Goal: Information Seeking & Learning: Learn about a topic

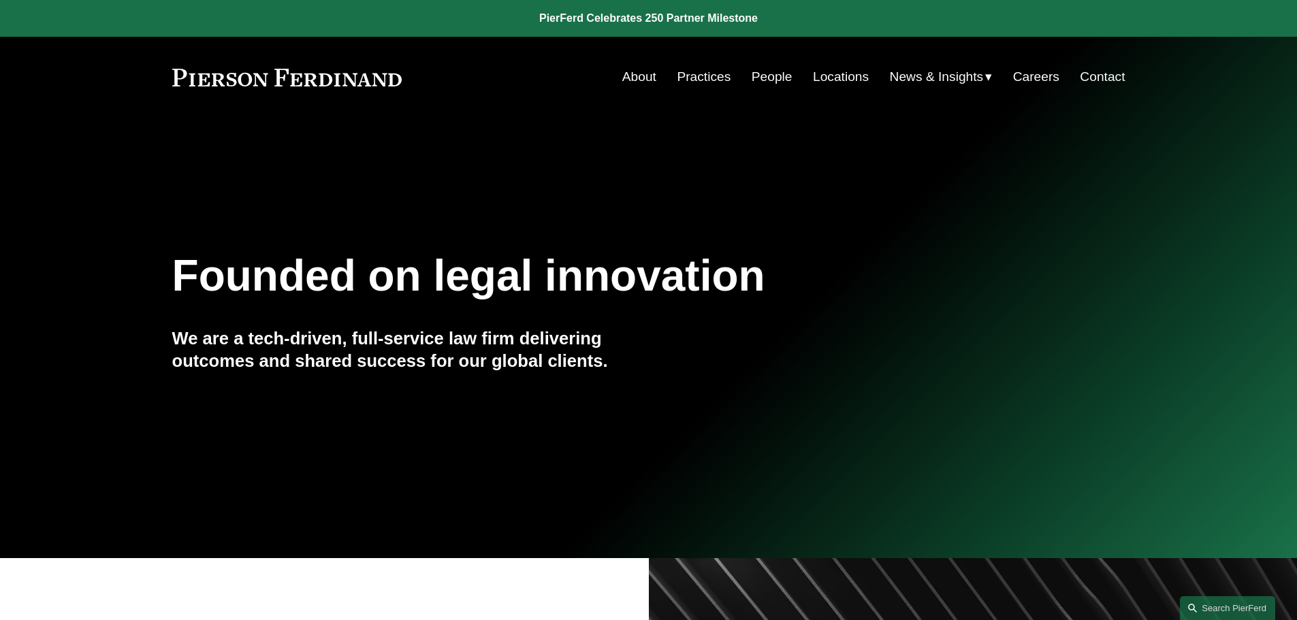
click at [813, 76] on link "Locations" at bounding box center [841, 77] width 56 height 26
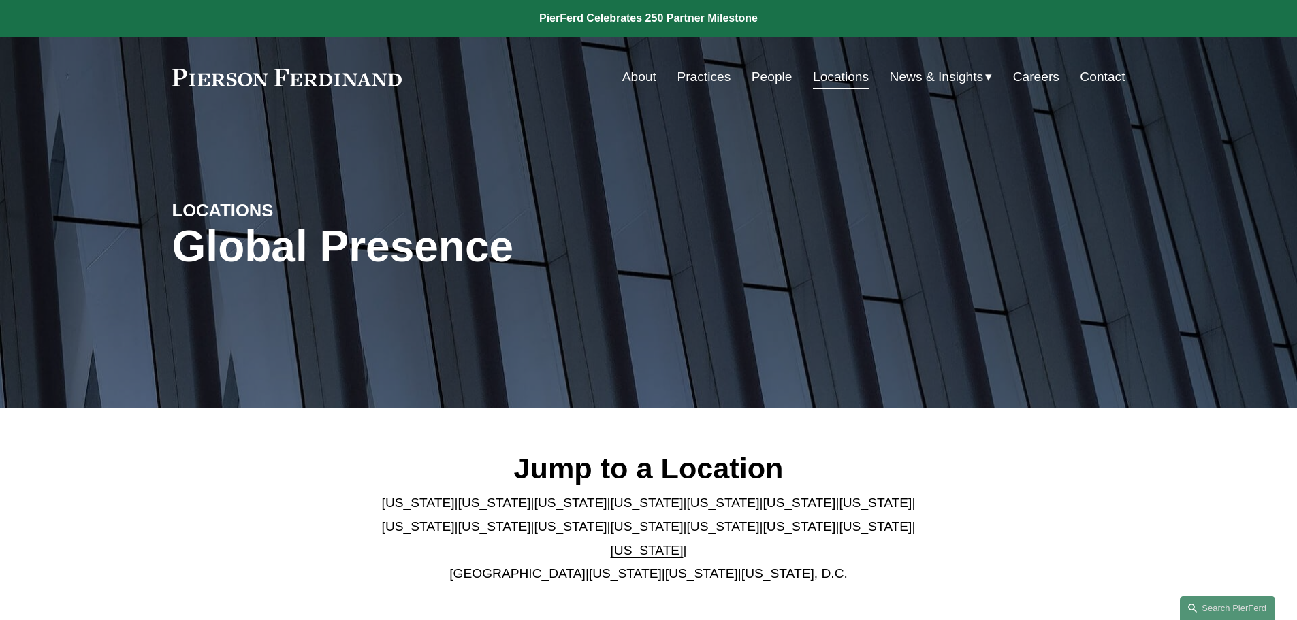
click at [534, 529] on link "[US_STATE]" at bounding box center [570, 526] width 73 height 14
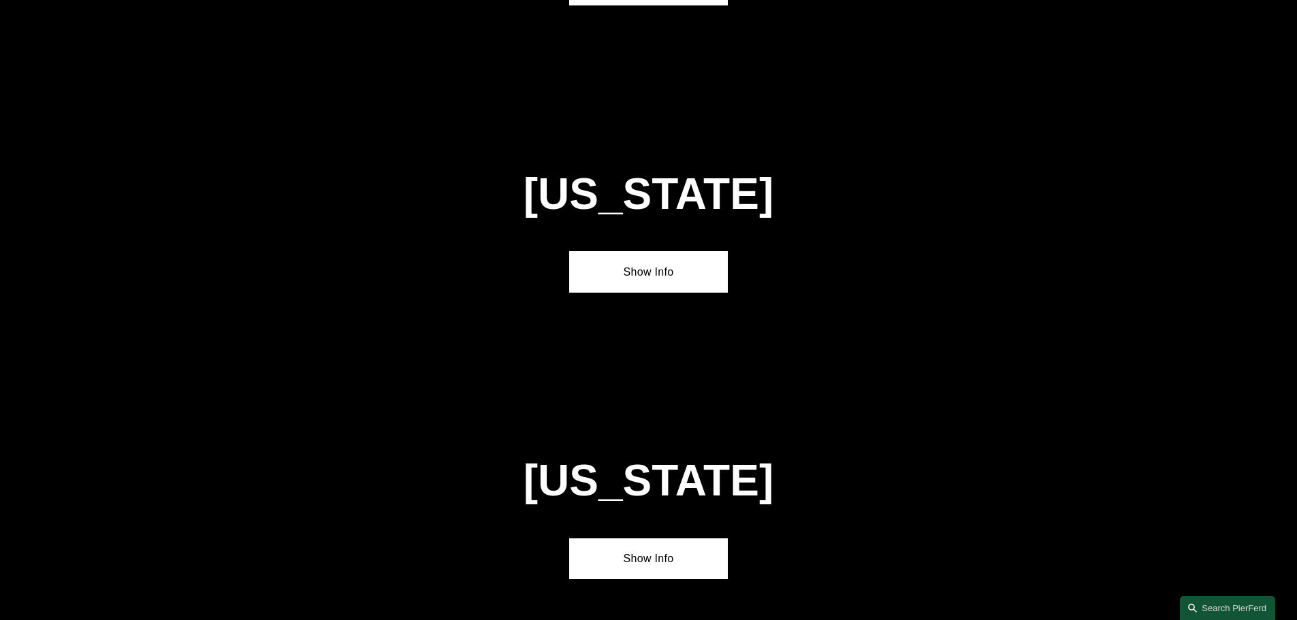
scroll to position [3199, 0]
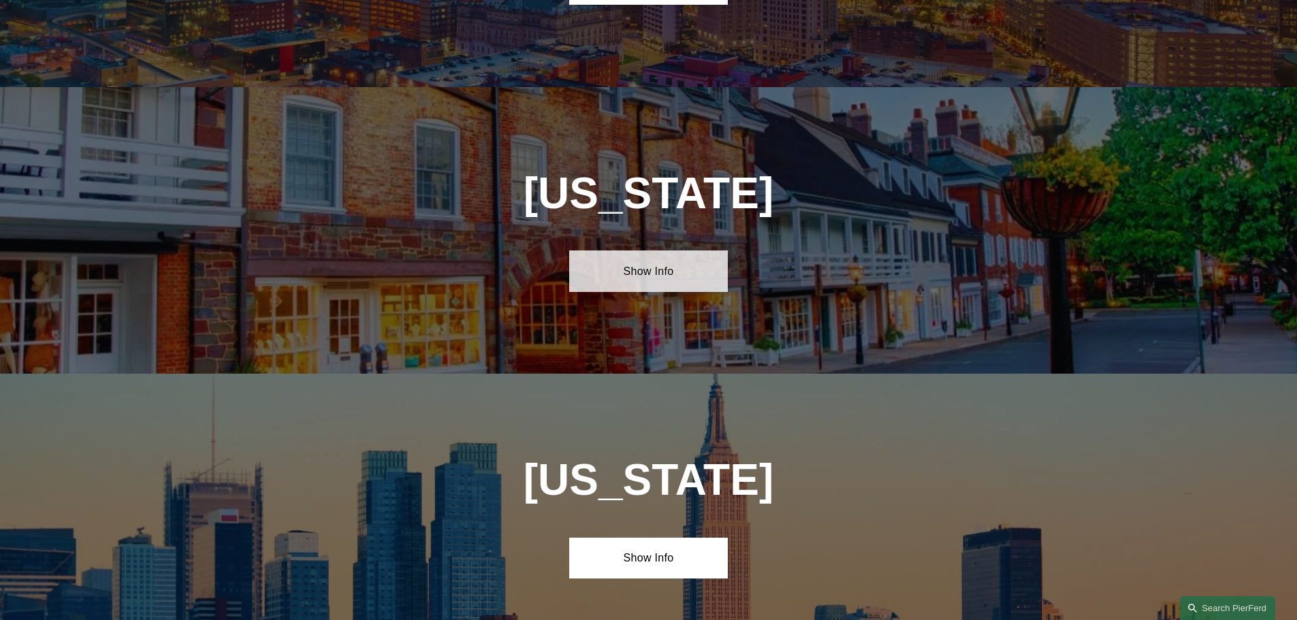
click at [697, 251] on link "Show Info" at bounding box center [648, 271] width 159 height 41
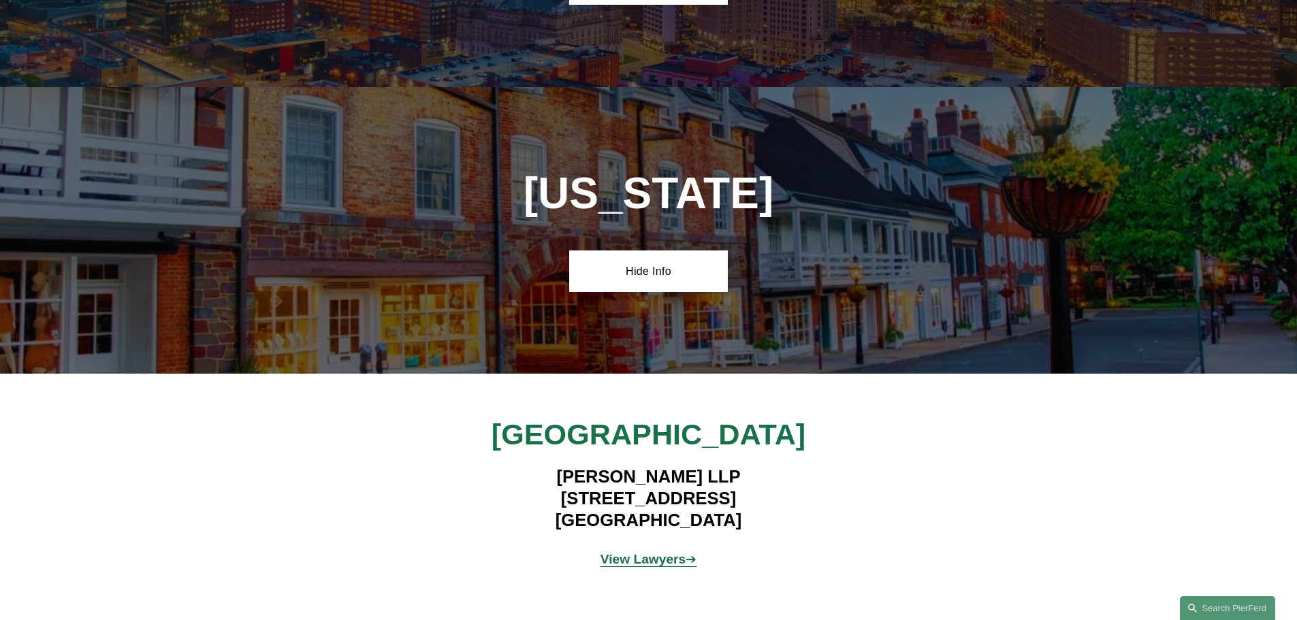
click at [666, 552] on strong "View Lawyers" at bounding box center [643, 559] width 86 height 14
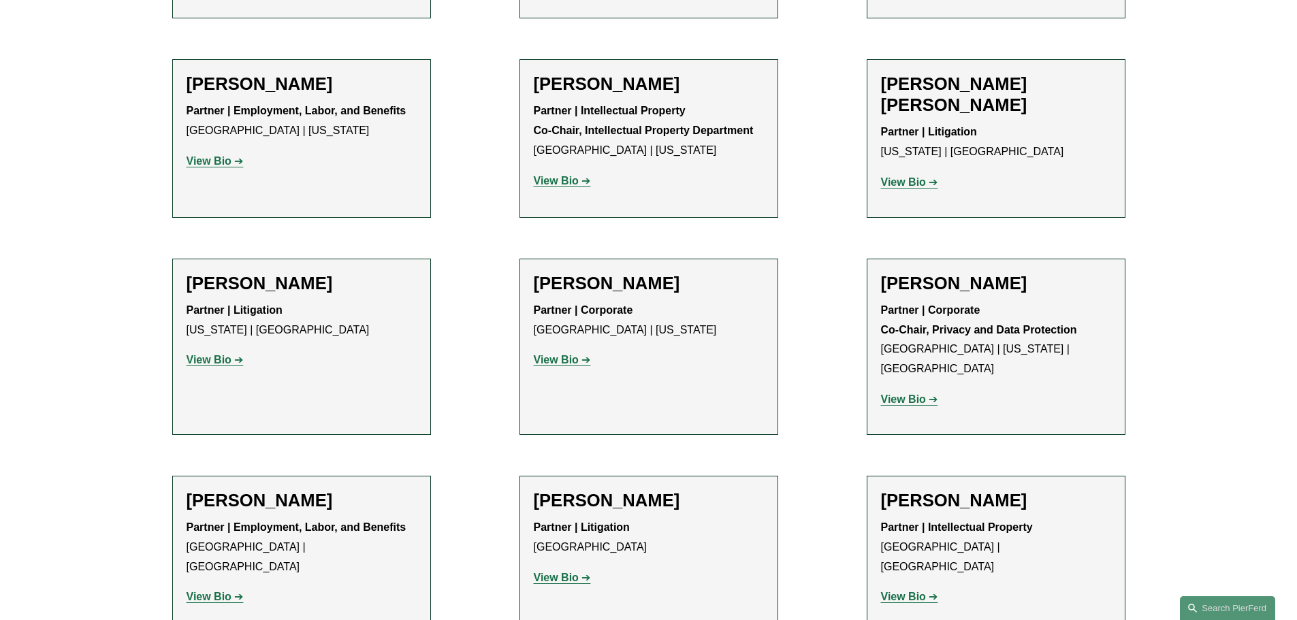
scroll to position [971, 0]
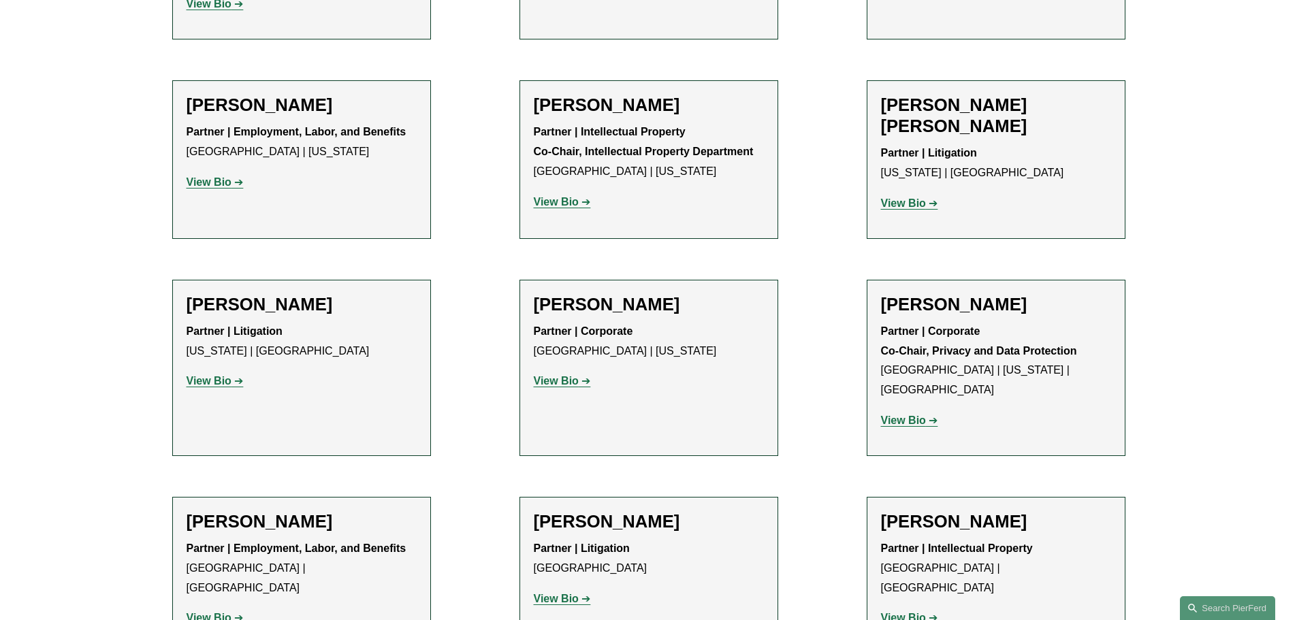
click at [571, 590] on p "View Bio" at bounding box center [649, 600] width 230 height 20
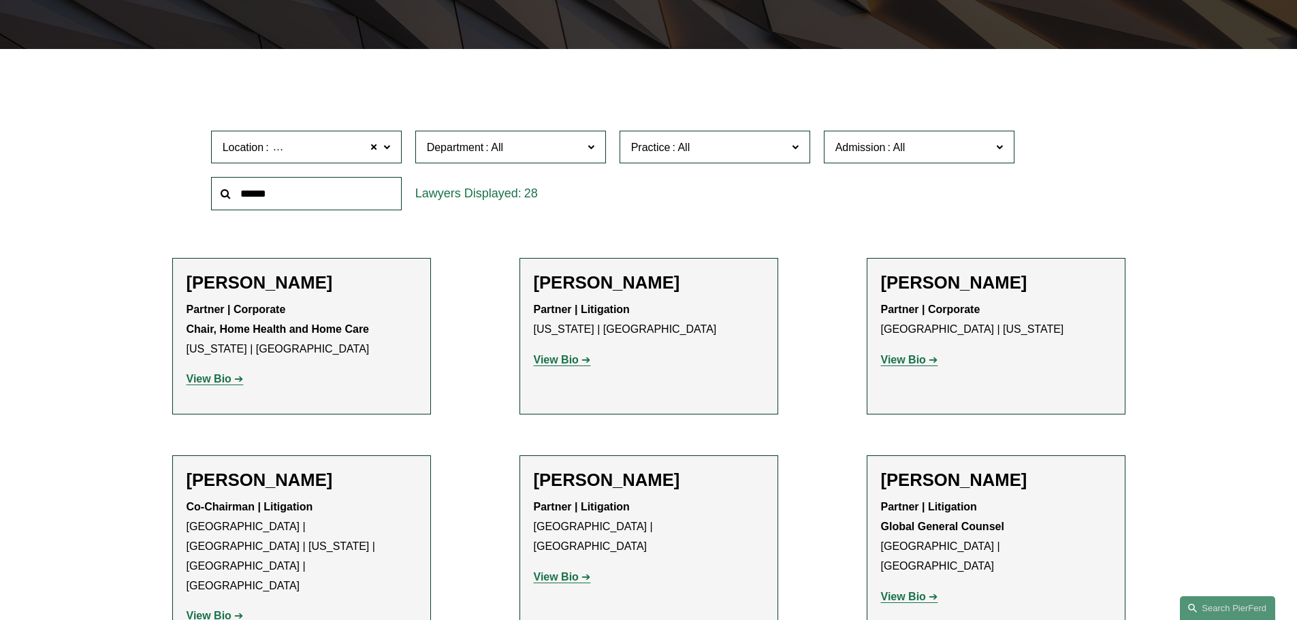
scroll to position [358, 0]
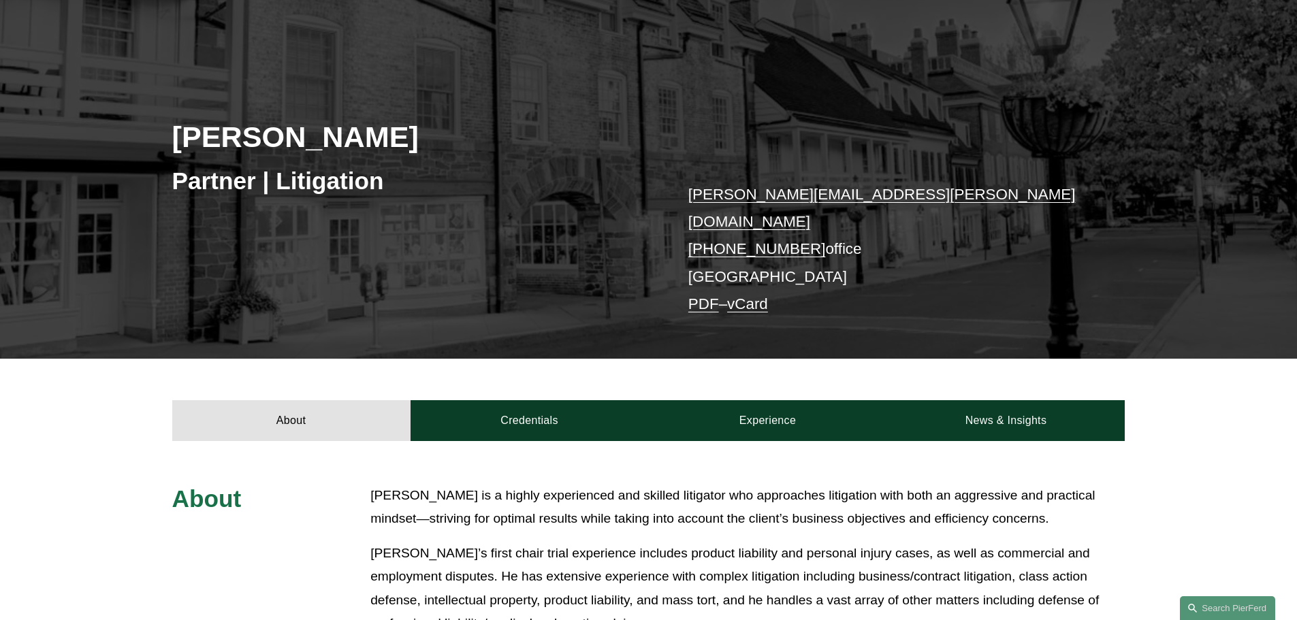
scroll to position [340, 0]
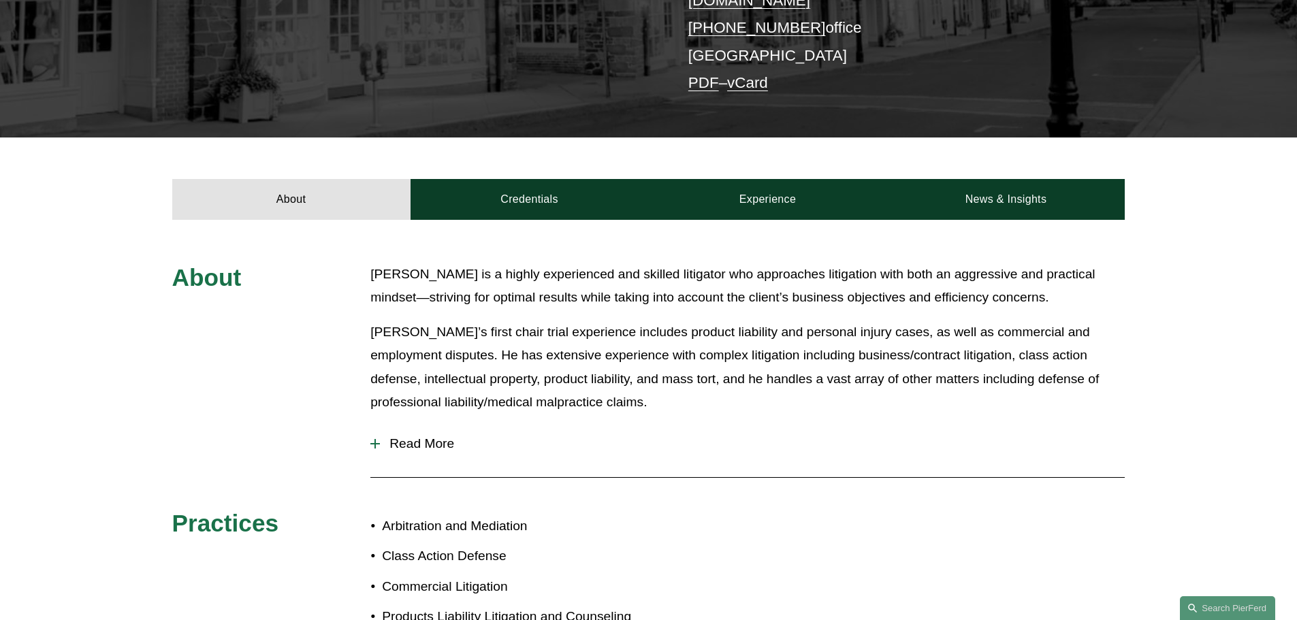
click at [488, 334] on p "Tom’s first chair trial experience includes product liability and personal inju…" at bounding box center [747, 368] width 754 height 94
click at [436, 436] on span "Read More" at bounding box center [752, 443] width 745 height 15
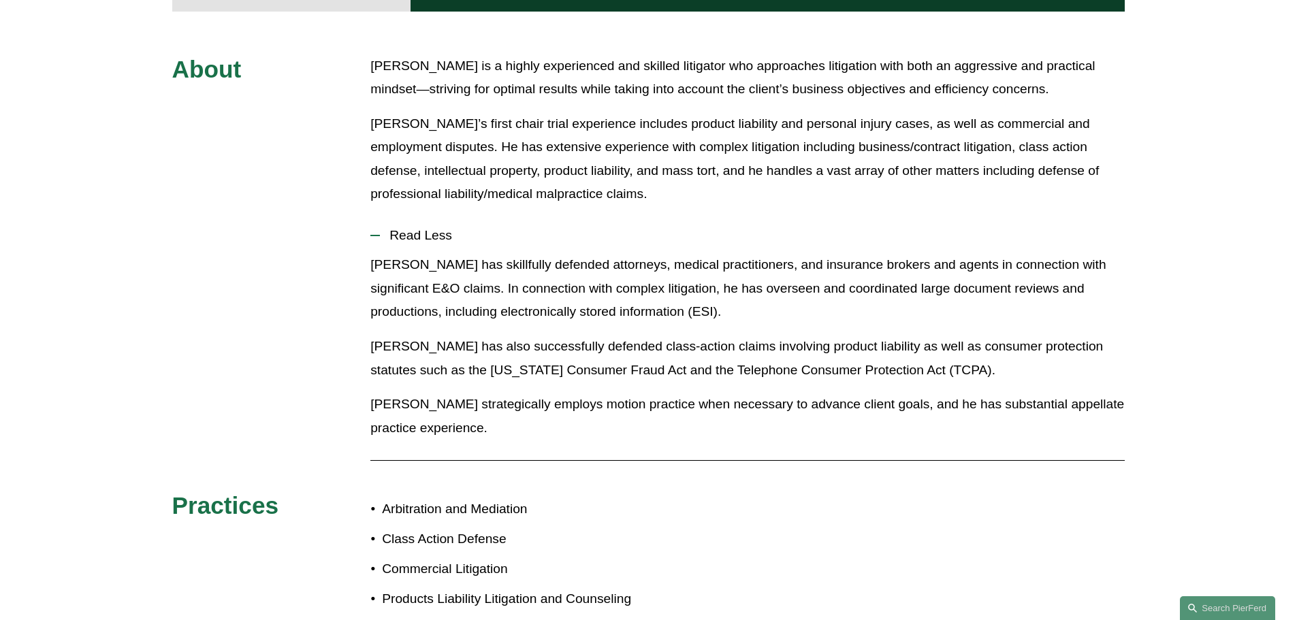
scroll to position [545, 0]
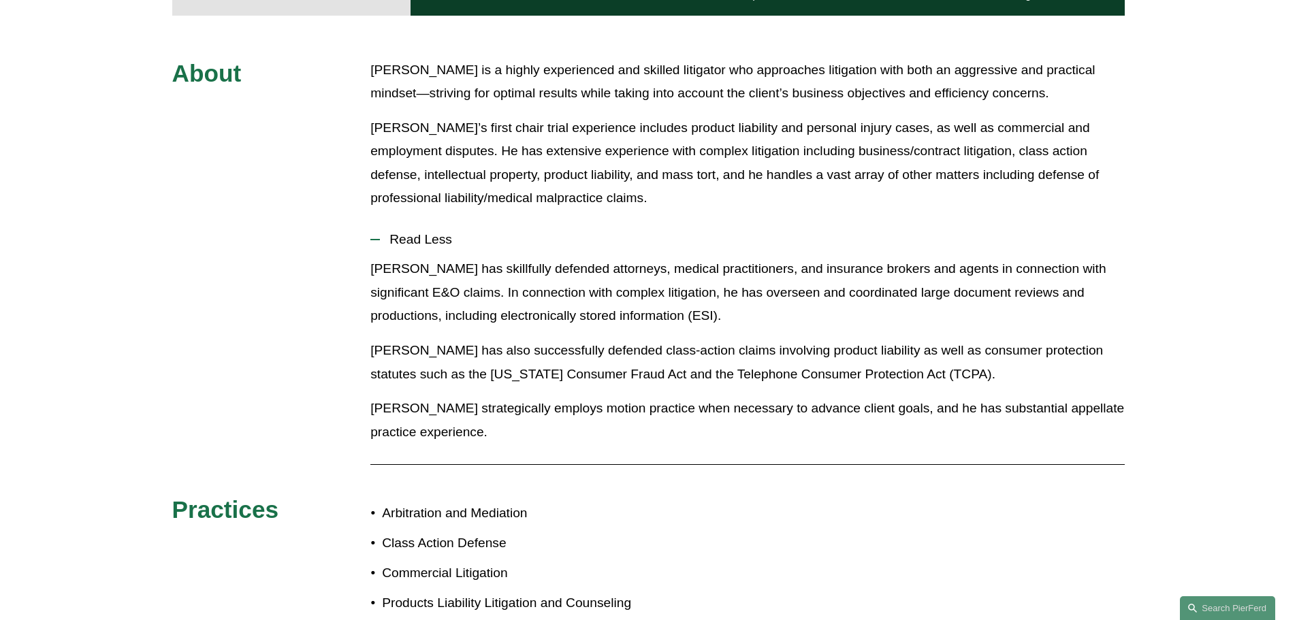
click at [453, 264] on p "Tom has skillfully defended attorneys, medical practitioners, and insurance bro…" at bounding box center [747, 292] width 754 height 71
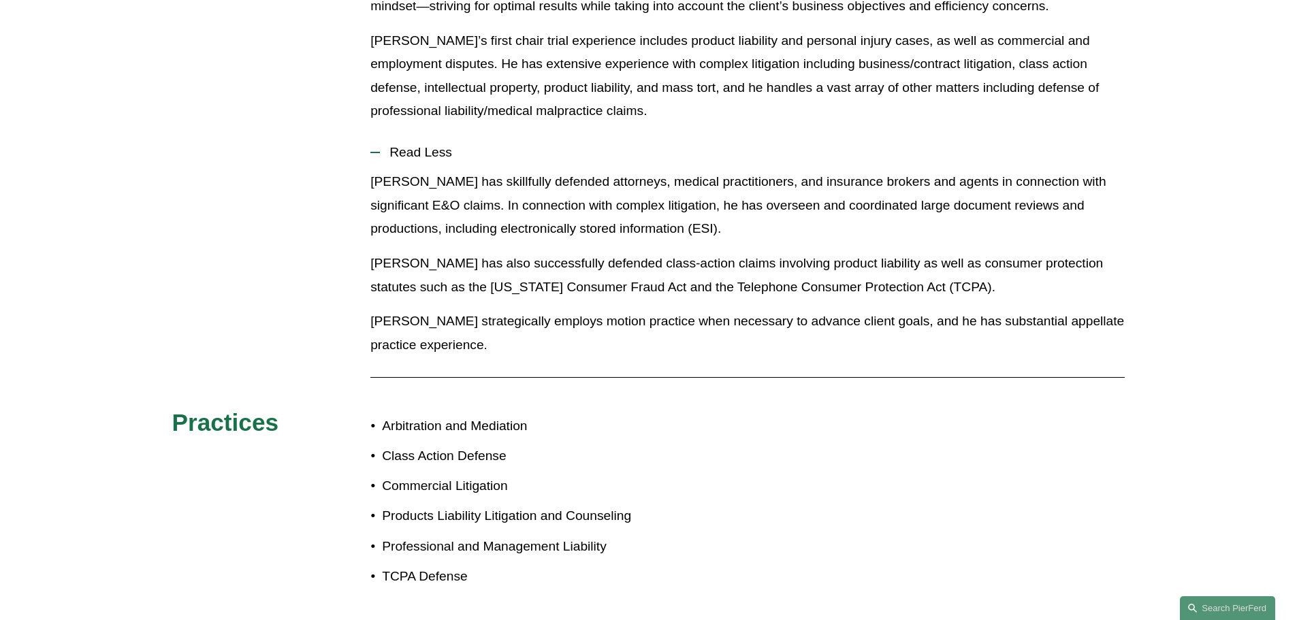
scroll to position [408, 0]
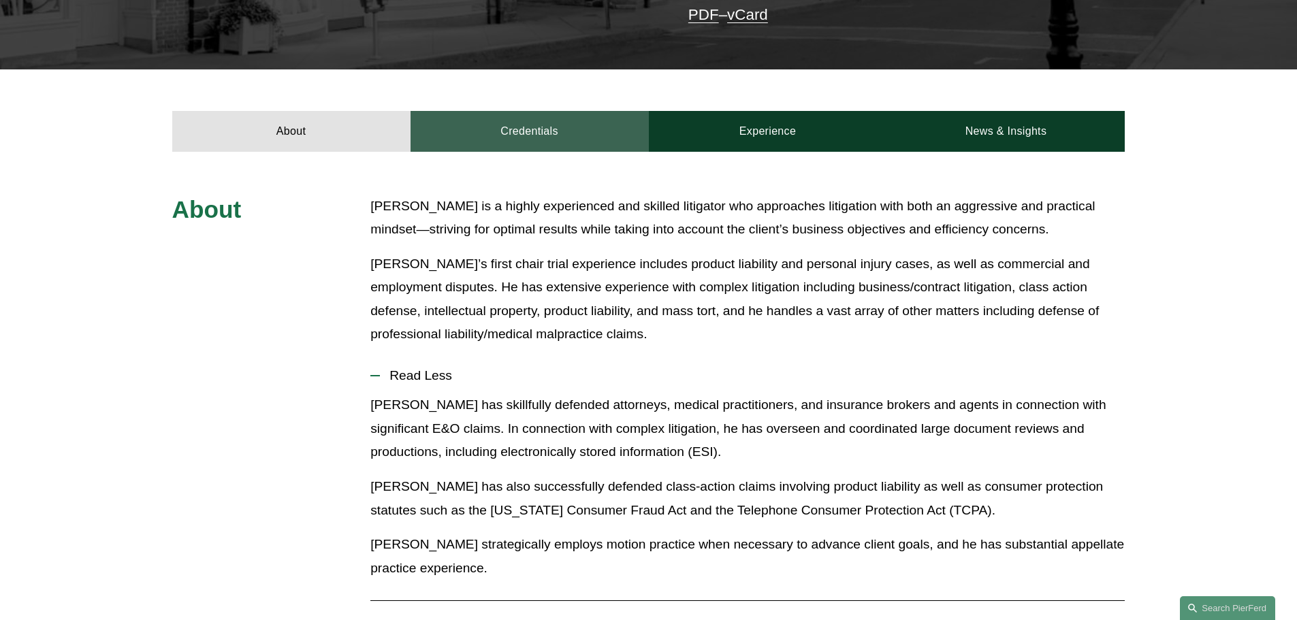
click at [497, 111] on link "Credentials" at bounding box center [529, 131] width 238 height 41
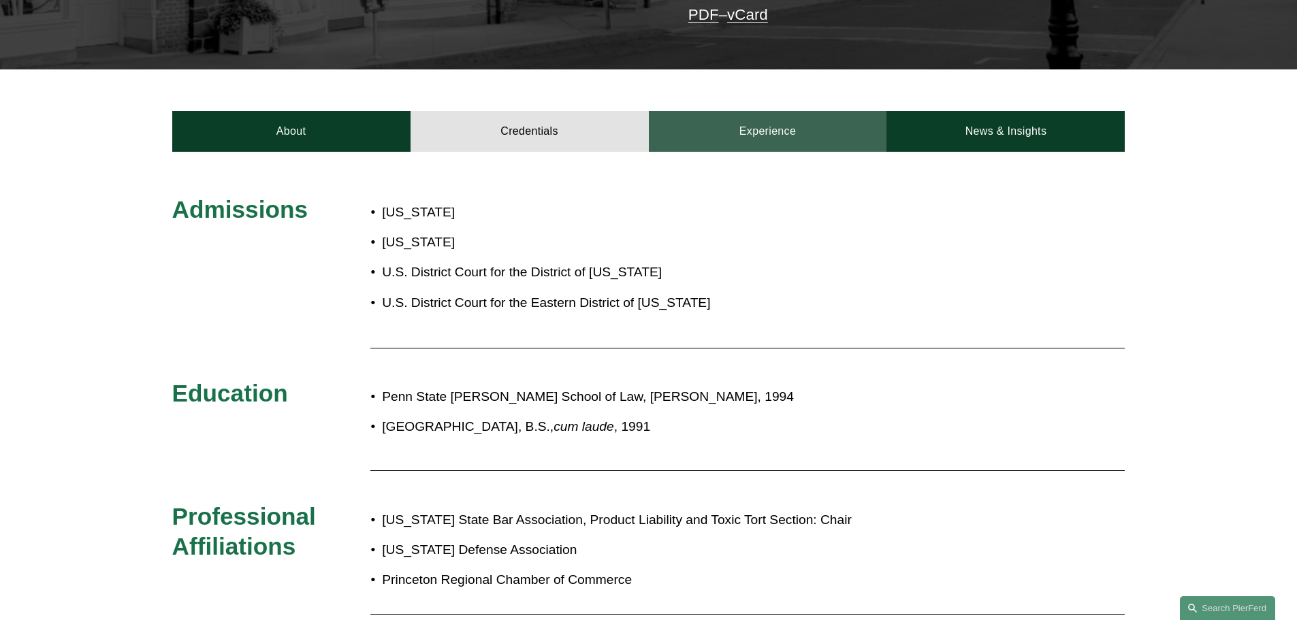
click at [779, 134] on link "Experience" at bounding box center [768, 131] width 238 height 41
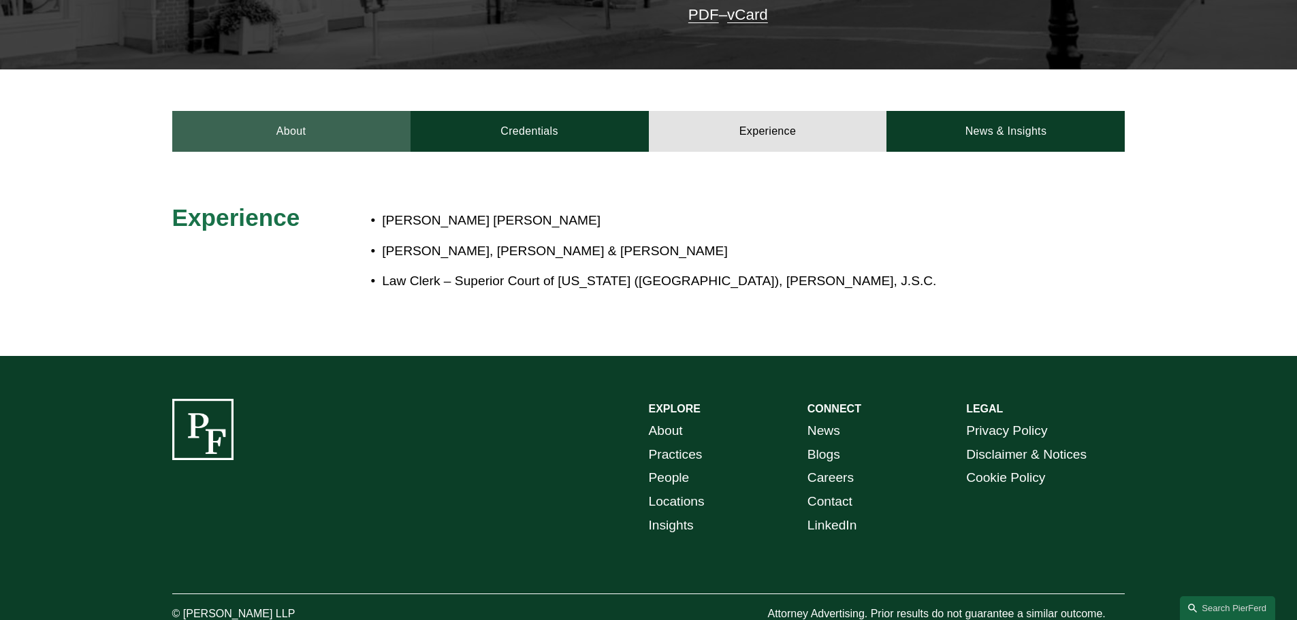
click at [301, 112] on link "About" at bounding box center [291, 131] width 238 height 41
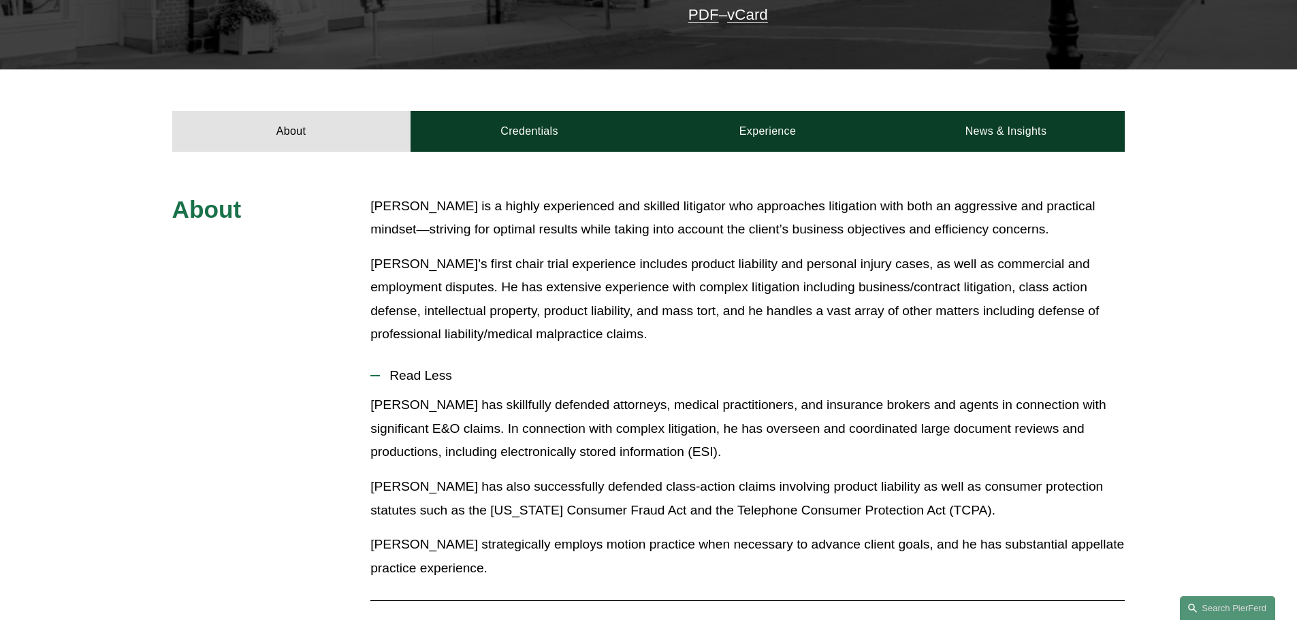
click at [528, 302] on p "Tom’s first chair trial experience includes product liability and personal inju…" at bounding box center [747, 300] width 754 height 94
click at [534, 304] on p "Tom’s first chair trial experience includes product liability and personal inju…" at bounding box center [747, 300] width 754 height 94
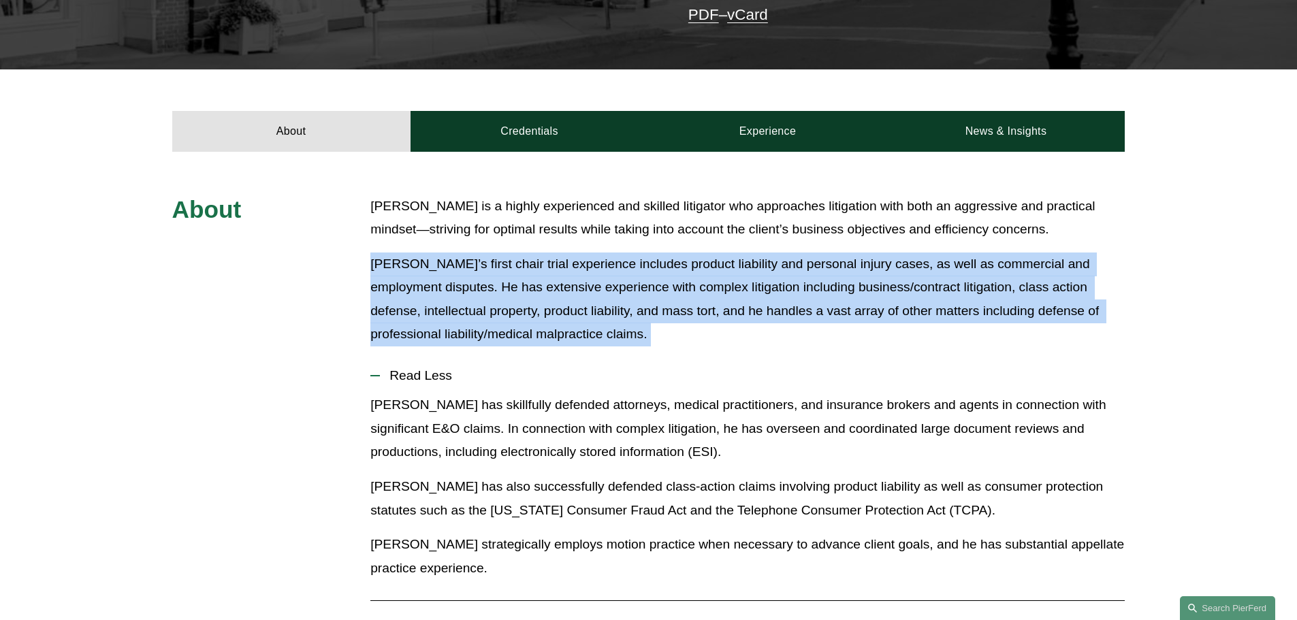
click at [534, 304] on p "Tom’s first chair trial experience includes product liability and personal inju…" at bounding box center [747, 300] width 754 height 94
click at [567, 368] on span "Read Less" at bounding box center [752, 375] width 745 height 15
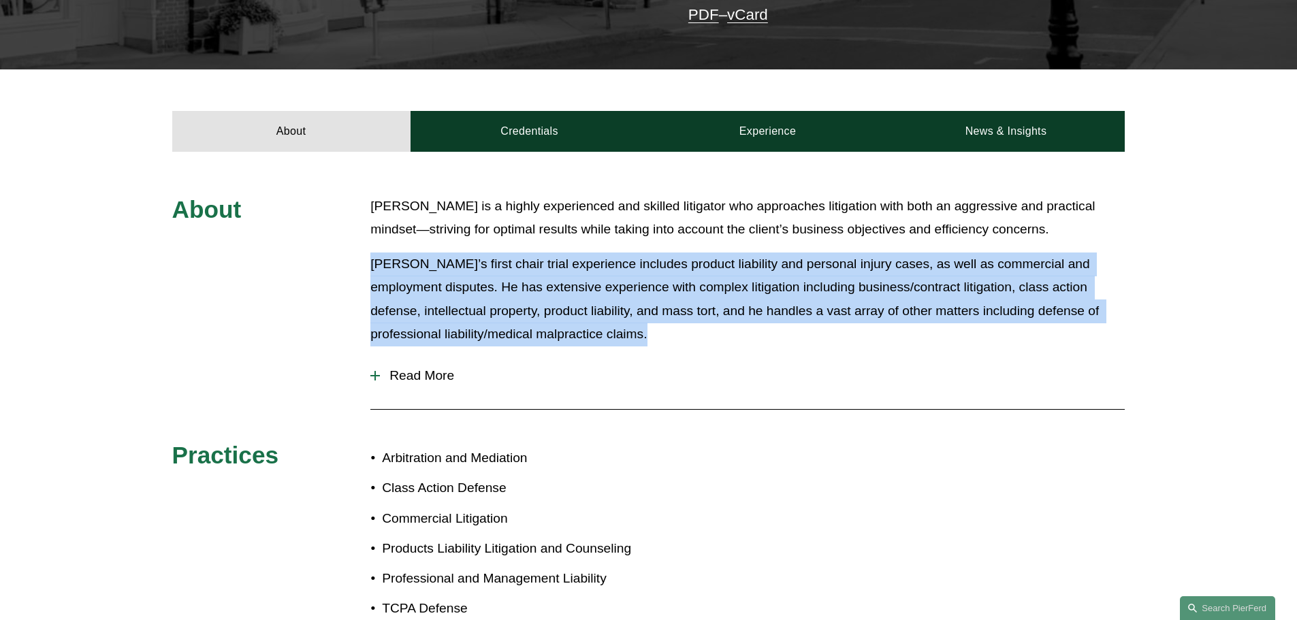
click at [557, 268] on p "Tom’s first chair trial experience includes product liability and personal inju…" at bounding box center [747, 300] width 754 height 94
